Goal: Book appointment/travel/reservation

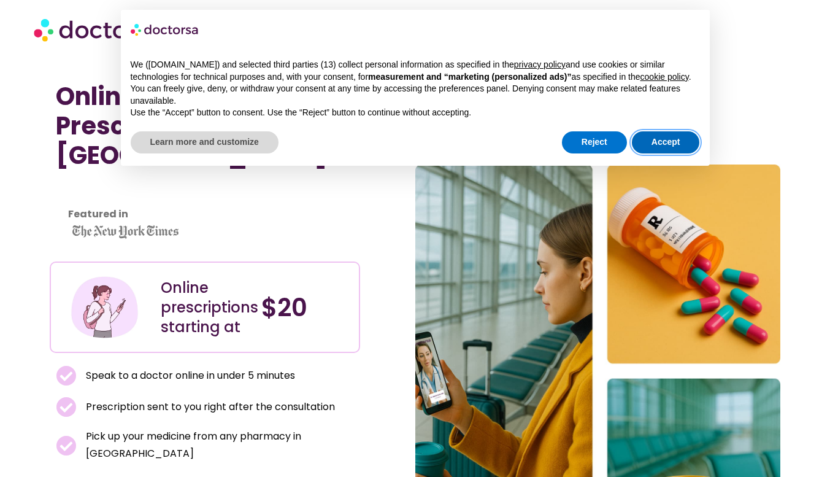
drag, startPoint x: 672, startPoint y: 146, endPoint x: 669, endPoint y: 152, distance: 7.2
click at [669, 150] on button "Accept" at bounding box center [666, 142] width 68 height 22
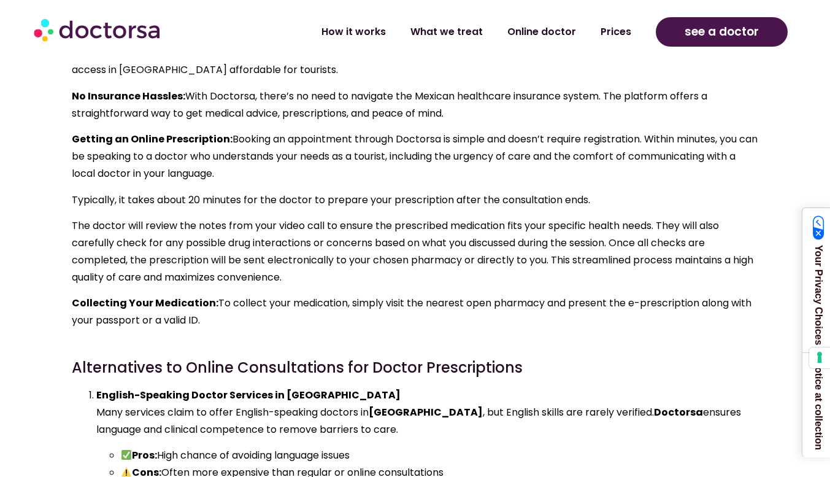
scroll to position [6134, 0]
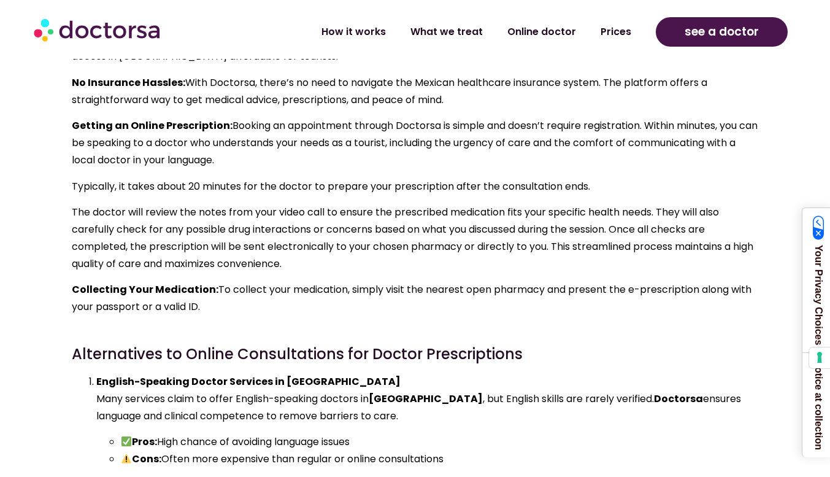
click at [654, 391] on strong "Doctorsa" at bounding box center [678, 398] width 49 height 14
drag, startPoint x: 609, startPoint y: 340, endPoint x: 650, endPoint y: 97, distance: 246.4
click at [653, 117] on p "Getting an Online Prescription: Booking an appointment through Doctorsa is simp…" at bounding box center [415, 143] width 687 height 52
click at [721, 26] on span "see a doctor" at bounding box center [722, 32] width 74 height 20
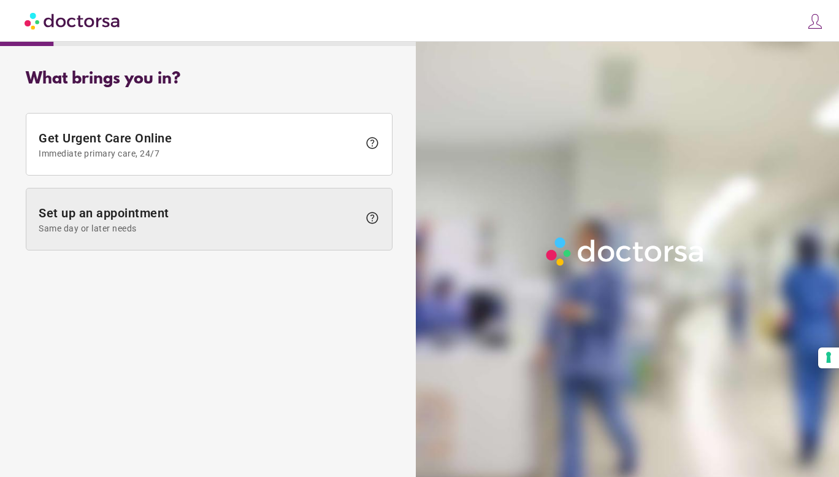
click at [83, 220] on span "Set up an appointment Same day or later needs" at bounding box center [199, 219] width 320 height 28
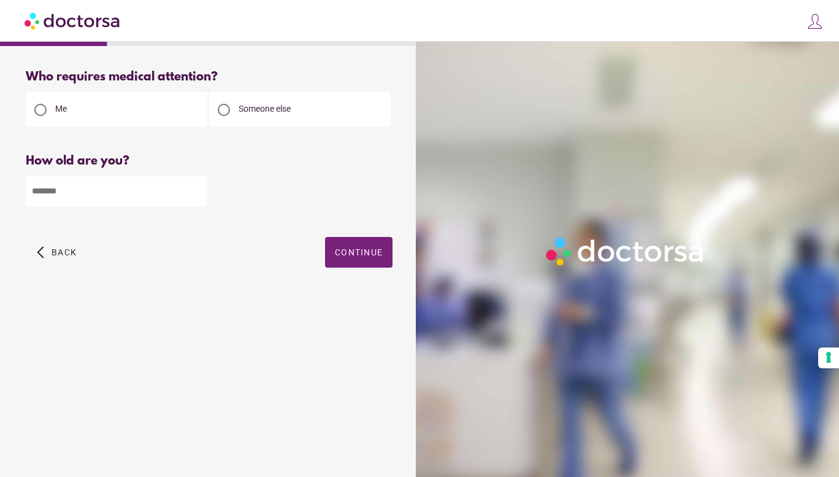
click at [101, 188] on input "number" at bounding box center [117, 191] width 182 height 30
type input "**"
click at [371, 260] on span "button" at bounding box center [358, 252] width 67 height 31
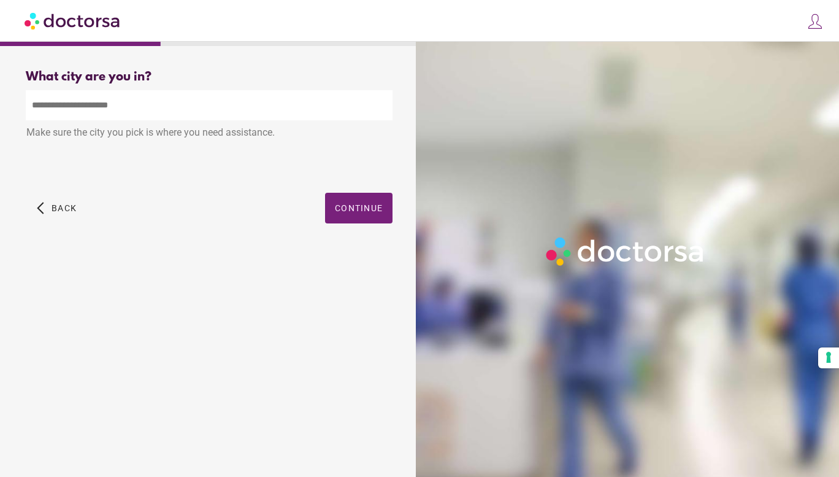
click at [137, 109] on input "text" at bounding box center [209, 105] width 367 height 30
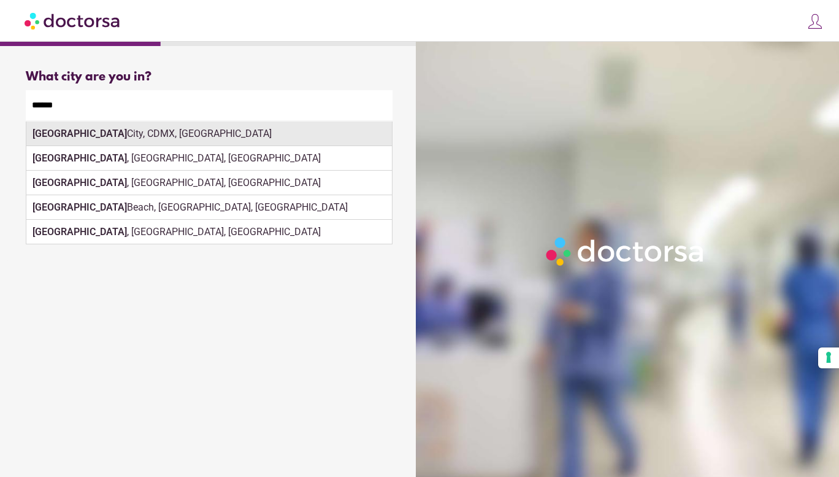
click at [113, 137] on div "[GEOGRAPHIC_DATA], CDMX, [GEOGRAPHIC_DATA]" at bounding box center [209, 133] width 366 height 25
type input "**********"
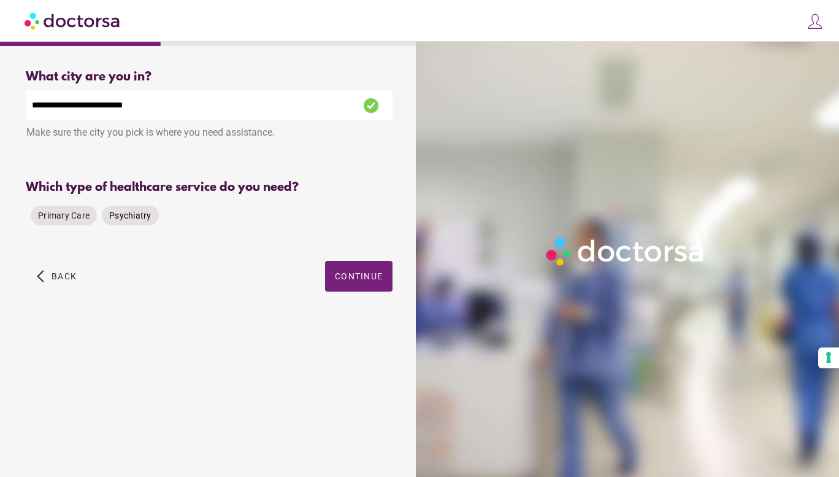
click at [128, 216] on span "Psychiatry" at bounding box center [130, 215] width 42 height 10
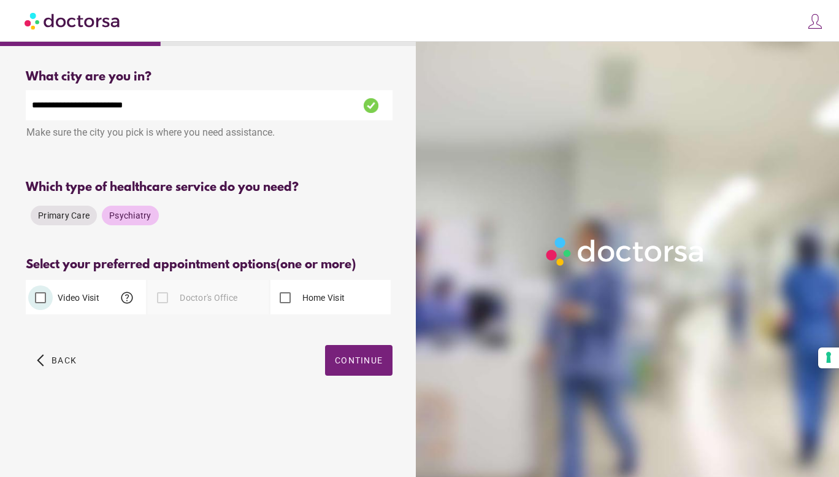
click at [317, 294] on label "Home Visit" at bounding box center [322, 297] width 45 height 12
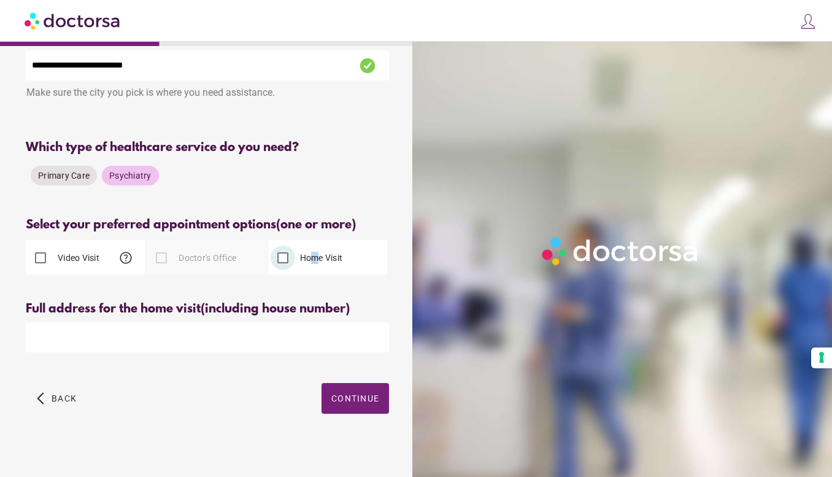
scroll to position [42, 0]
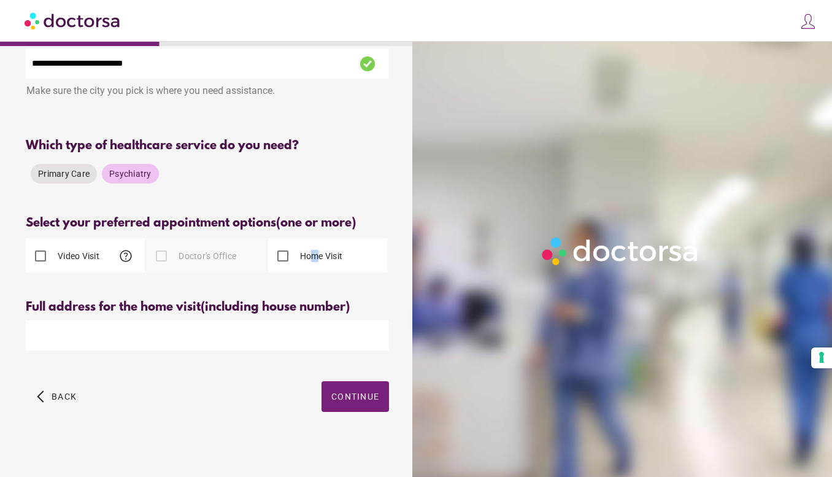
click at [250, 329] on input "text" at bounding box center [207, 335] width 363 height 30
click at [347, 396] on span "Continue" at bounding box center [355, 396] width 48 height 10
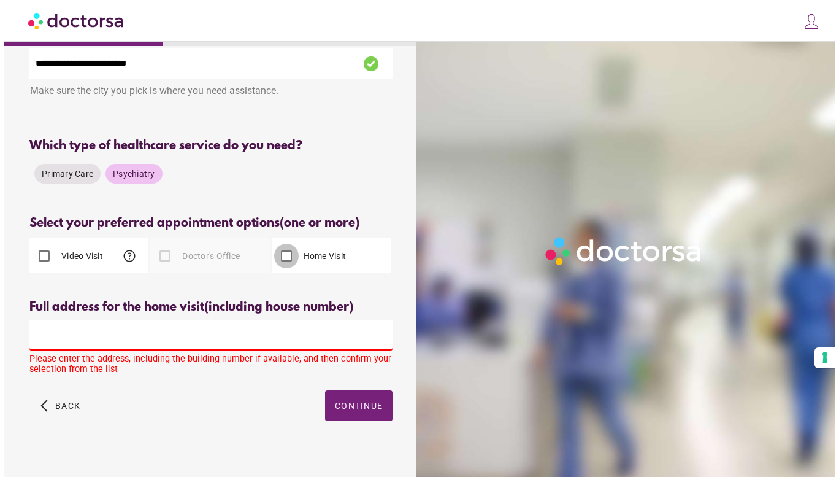
scroll to position [0, 0]
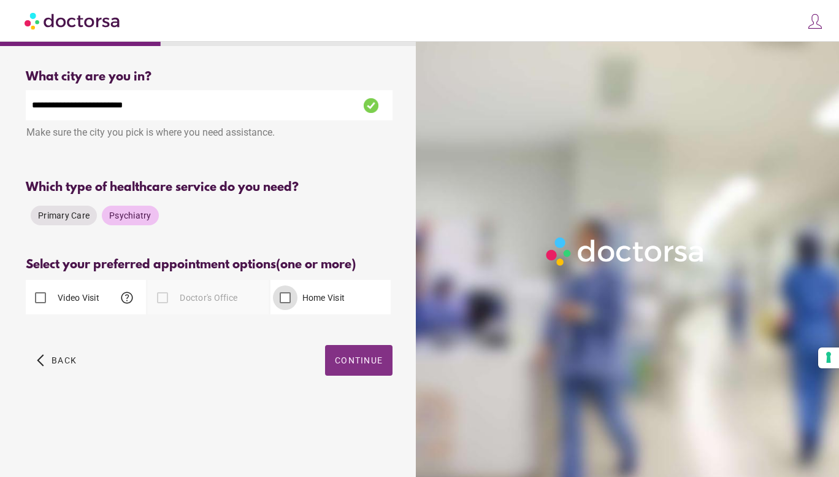
click at [374, 361] on span "button" at bounding box center [358, 360] width 67 height 31
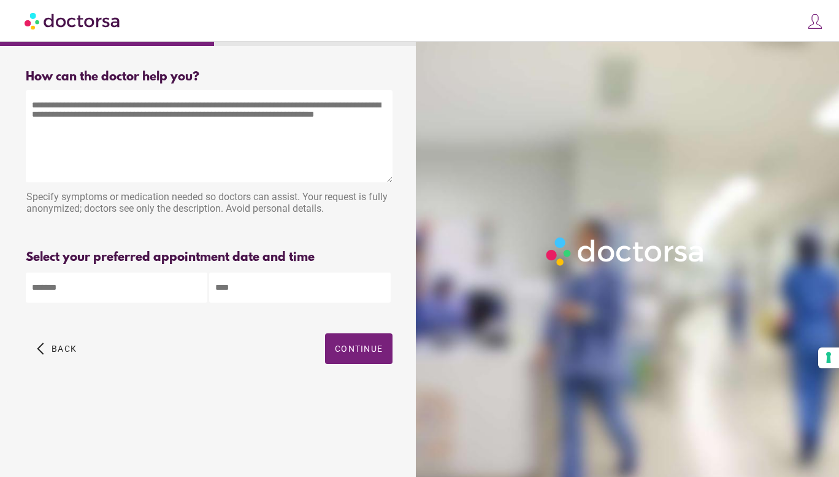
click at [137, 157] on textarea at bounding box center [209, 136] width 367 height 92
click at [126, 212] on div "Specify symptoms or medication needed so doctors can assist. Your request is fu…" at bounding box center [209, 204] width 367 height 39
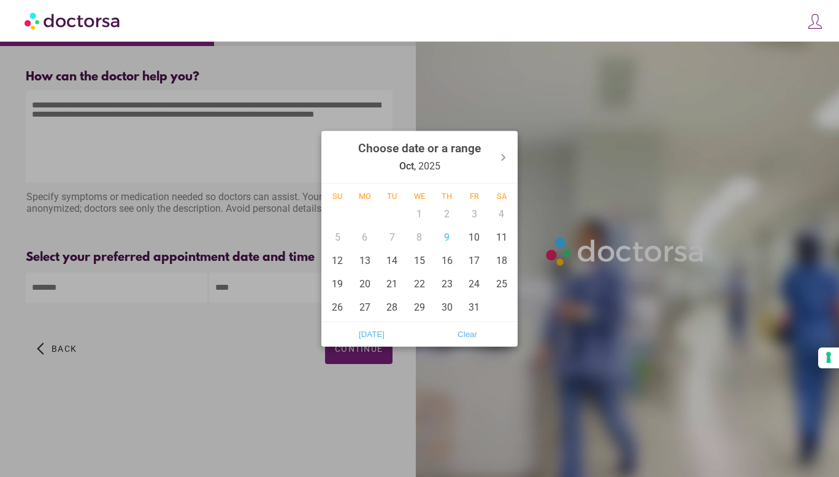
click at [112, 291] on body "**********" at bounding box center [419, 238] width 839 height 477
click at [339, 258] on div "12" at bounding box center [338, 259] width 28 height 23
type input "******"
click at [259, 295] on div at bounding box center [419, 238] width 839 height 477
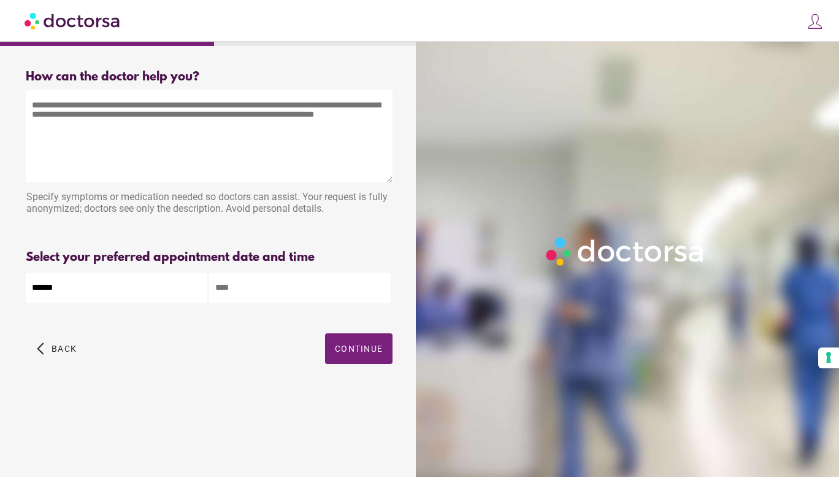
click at [260, 290] on input "text" at bounding box center [300, 287] width 182 height 30
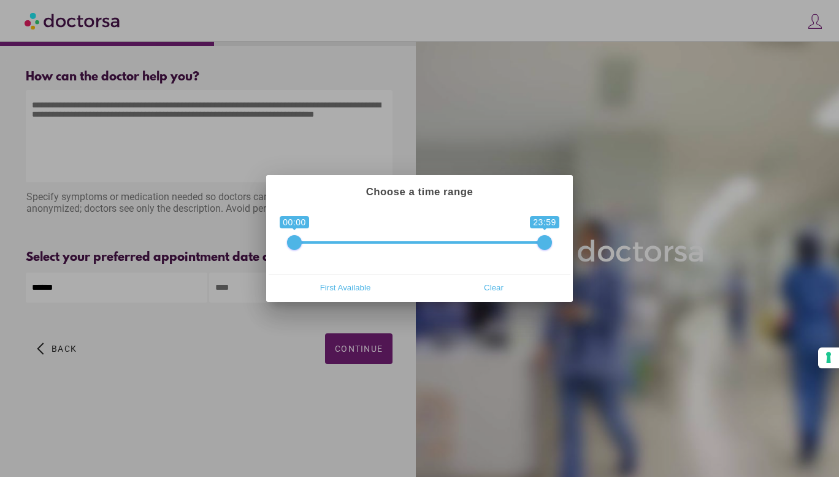
type input "**********"
click at [261, 331] on div at bounding box center [419, 238] width 839 height 477
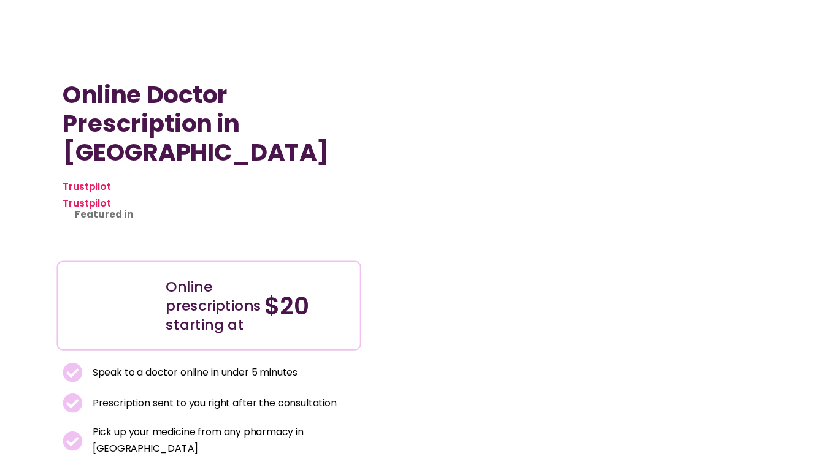
scroll to position [6188, 0]
